Goal: Information Seeking & Learning: Learn about a topic

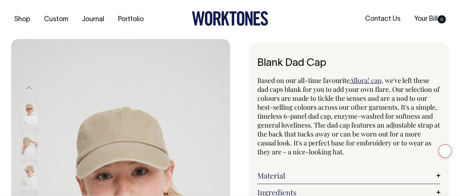
select select "Washed Khaki"
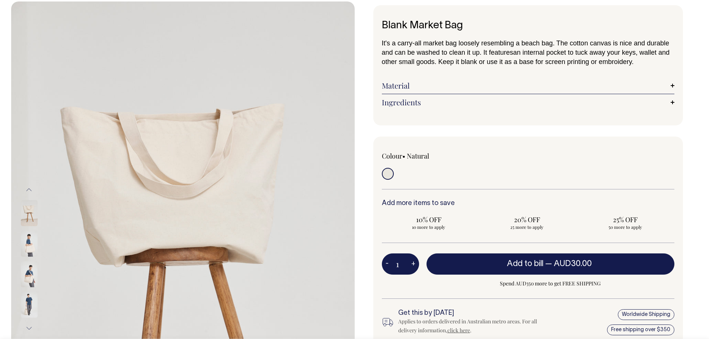
scroll to position [37, 0]
click at [29, 211] on img at bounding box center [29, 214] width 17 height 26
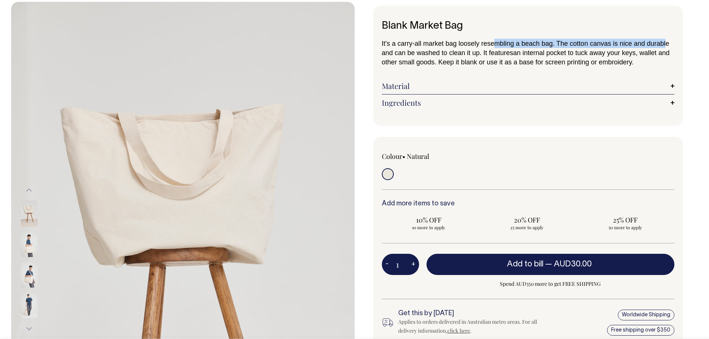
drag, startPoint x: 495, startPoint y: 42, endPoint x: 667, endPoint y: 41, distance: 171.3
click at [667, 41] on span "It's a carry-all market bag loosely resembling a beach bag. The cotton canvas i…" at bounding box center [526, 48] width 288 height 17
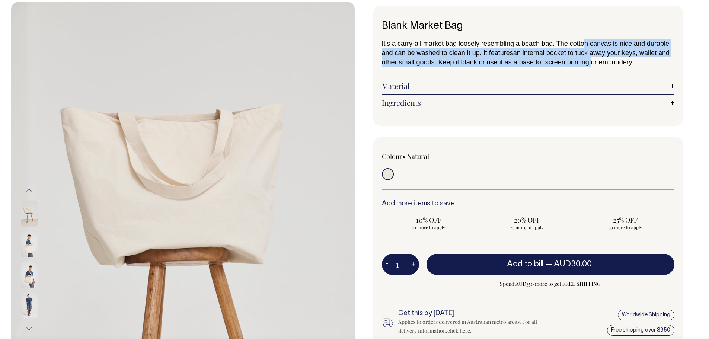
drag, startPoint x: 586, startPoint y: 39, endPoint x: 588, endPoint y: 64, distance: 25.0
click at [588, 64] on p "It's a carry-all market bag loosely resembling a beach bag. The cotton canvas i…" at bounding box center [528, 53] width 293 height 28
click at [588, 64] on span "an internal pocket to tuck away your keys, wallet and other small goods. Keep i…" at bounding box center [526, 57] width 288 height 17
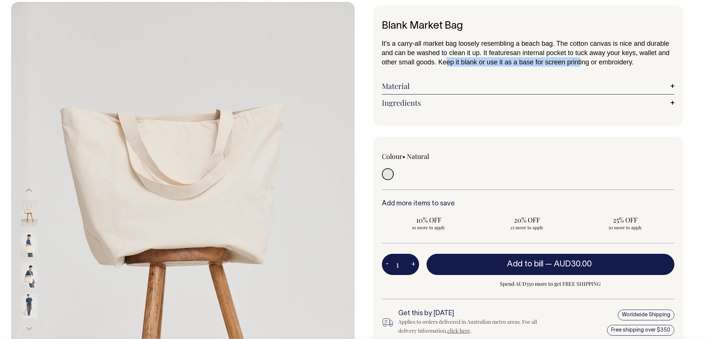
drag, startPoint x: 441, startPoint y: 63, endPoint x: 598, endPoint y: 60, distance: 157.2
click at [596, 60] on span "an internal pocket to tuck away your keys, wallet and other small goods. Keep i…" at bounding box center [526, 57] width 288 height 17
click at [598, 60] on span "an internal pocket to tuck away your keys, wallet and other small goods. Keep i…" at bounding box center [526, 57] width 288 height 17
drag, startPoint x: 510, startPoint y: 53, endPoint x: 620, endPoint y: 48, distance: 109.9
click at [620, 48] on p "It's a carry-all market bag loosely resembling a beach bag. The cotton canvas i…" at bounding box center [528, 53] width 293 height 28
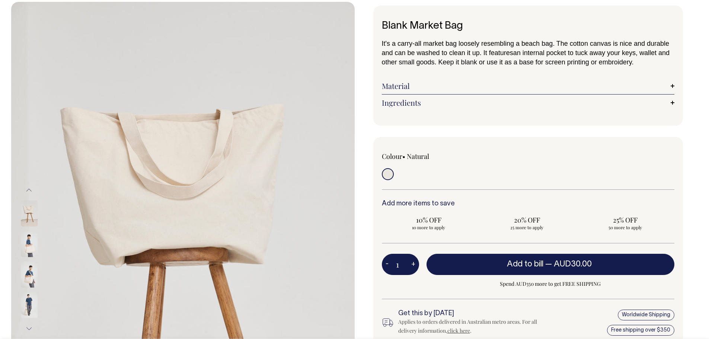
click at [647, 47] on span "It's a carry-all market bag loosely resembling a beach bag. The cotton canvas i…" at bounding box center [526, 48] width 288 height 17
drag, startPoint x: 597, startPoint y: 53, endPoint x: 684, endPoint y: 65, distance: 88.0
click at [684, 65] on div "Blank Market Bag It's a carry-all market bag loosely resembling a beach bag. Th…" at bounding box center [527, 208] width 344 height 405
drag, startPoint x: 662, startPoint y: 66, endPoint x: 473, endPoint y: 78, distance: 189.6
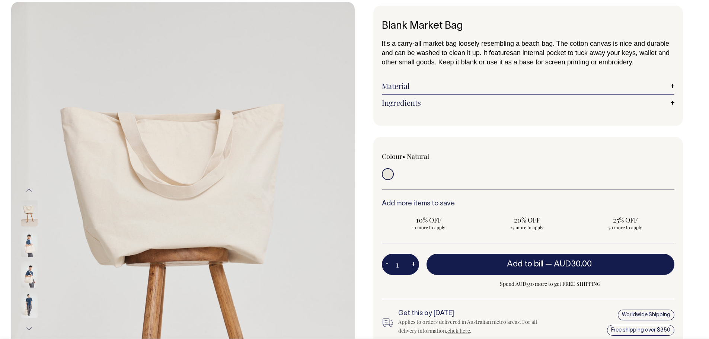
click at [606, 72] on div "It's a carry-all market bag loosely resembling a beach bag. The cotton canvas i…" at bounding box center [528, 75] width 293 height 72
click at [449, 78] on div "Material Made from 12oz cotton canvas." at bounding box center [528, 86] width 293 height 17
click at [586, 87] on link "Material" at bounding box center [528, 86] width 293 height 9
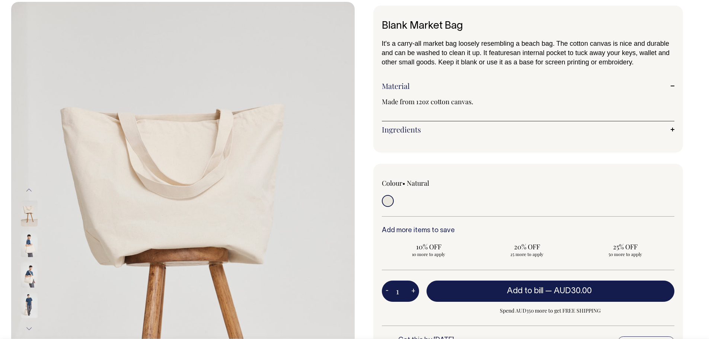
click at [536, 131] on link "Ingredients" at bounding box center [528, 129] width 293 height 9
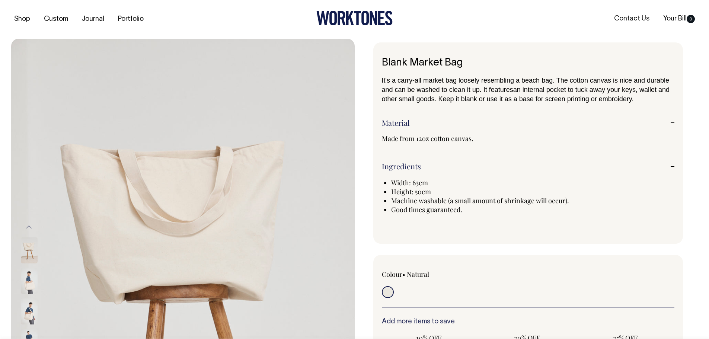
scroll to position [0, 0]
